Goal: Transaction & Acquisition: Download file/media

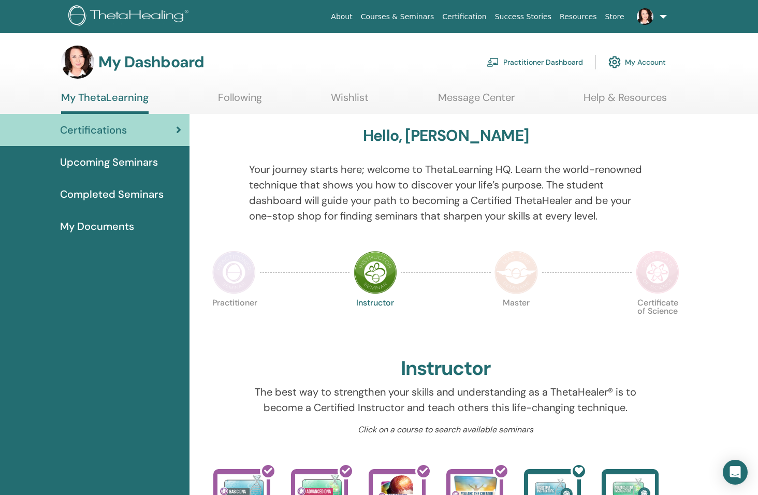
click at [105, 197] on span "Completed Seminars" at bounding box center [112, 194] width 104 height 16
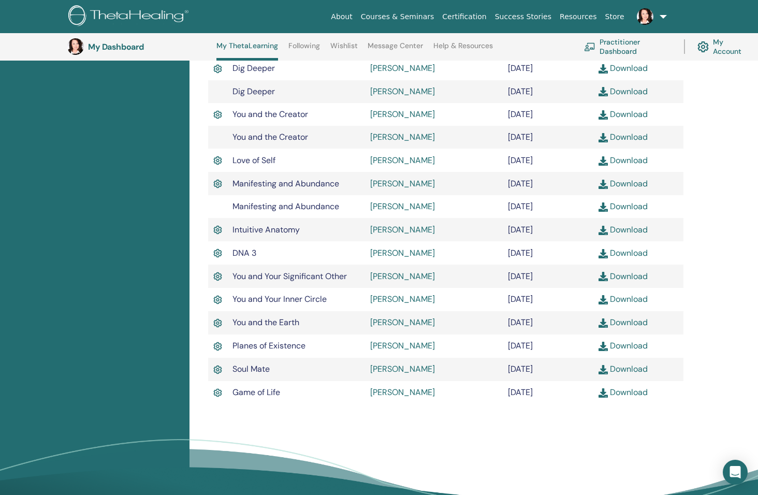
scroll to position [388, 0]
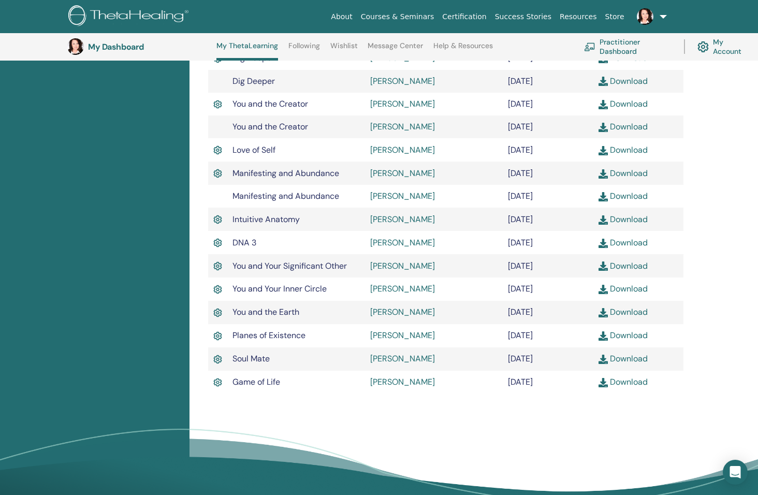
click at [628, 266] on link "Download" at bounding box center [622, 265] width 49 height 11
click at [632, 360] on link "Download" at bounding box center [622, 358] width 49 height 11
click at [377, 422] on div "Completed Seminars Below you can find your completed seminars. If you see missi…" at bounding box center [473, 143] width 568 height 779
click at [618, 354] on link "Download" at bounding box center [622, 358] width 49 height 11
click at [628, 355] on link "Download" at bounding box center [622, 358] width 49 height 11
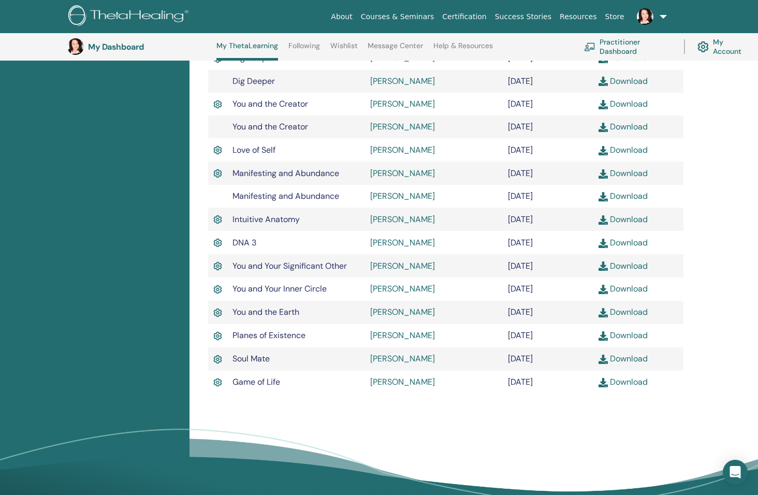
click at [723, 182] on div "Completed Seminars Below you can find your completed seminars. If you see missi…" at bounding box center [473, 143] width 568 height 779
click at [627, 383] on link "Download" at bounding box center [622, 381] width 49 height 11
